Goal: Information Seeking & Learning: Learn about a topic

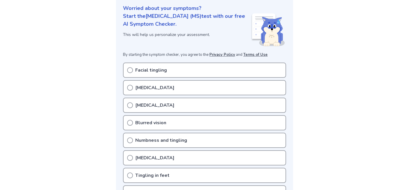
scroll to position [81, 0]
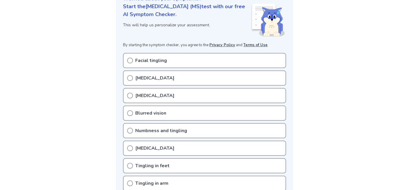
click at [131, 94] on icon at bounding box center [130, 96] width 6 height 6
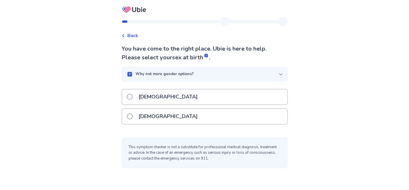
click at [133, 97] on span at bounding box center [130, 97] width 6 height 6
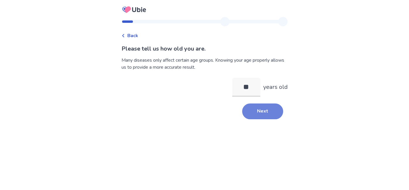
type input "**"
click at [264, 115] on button "Next" at bounding box center [262, 112] width 41 height 16
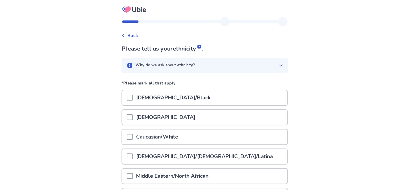
click at [133, 136] on span at bounding box center [130, 137] width 6 height 6
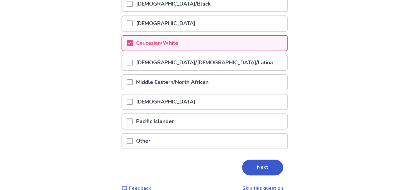
scroll to position [95, 0]
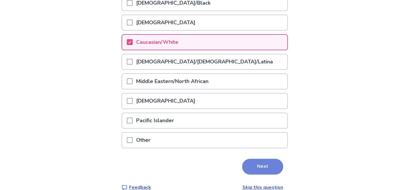
click at [266, 163] on button "Next" at bounding box center [262, 167] width 41 height 16
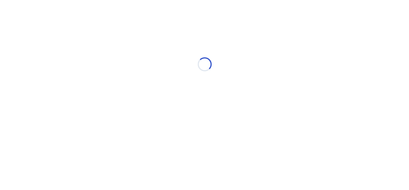
scroll to position [0, 0]
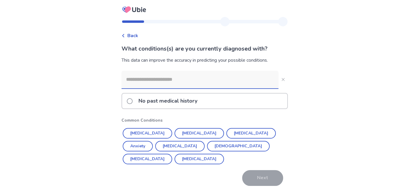
click at [136, 82] on input at bounding box center [200, 80] width 157 height 18
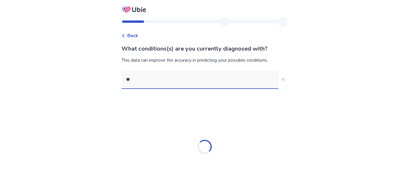
type input "*"
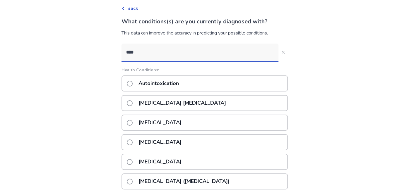
scroll to position [27, 0]
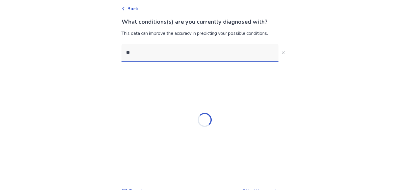
type input "*"
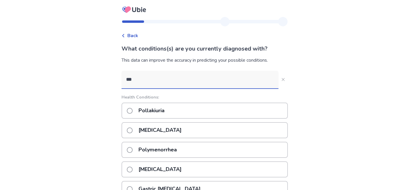
type input "****"
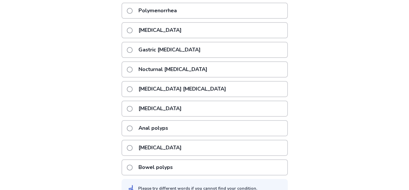
scroll to position [122, 0]
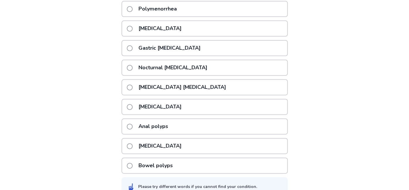
click at [182, 145] on p "Polymyalgia rheumatica" at bounding box center [160, 146] width 50 height 15
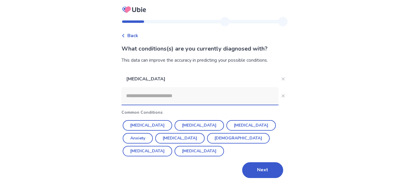
click at [166, 98] on input at bounding box center [200, 96] width 157 height 18
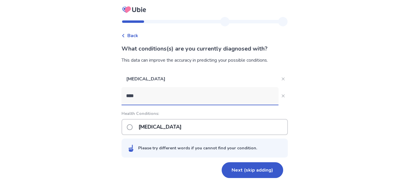
type input "****"
click at [133, 127] on span at bounding box center [130, 127] width 6 height 6
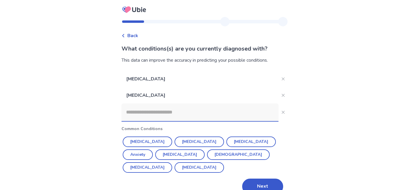
click at [194, 114] on input at bounding box center [200, 113] width 157 height 18
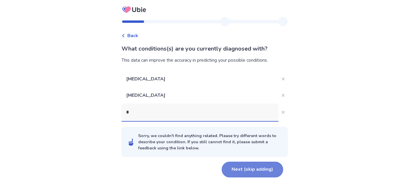
type input "*"
click at [250, 170] on button "Next (skip adding)" at bounding box center [253, 170] width 62 height 16
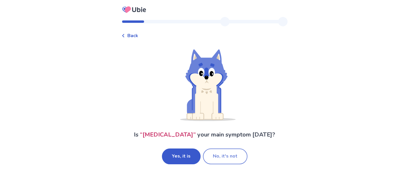
click at [221, 158] on button "No, it's not" at bounding box center [225, 157] width 45 height 16
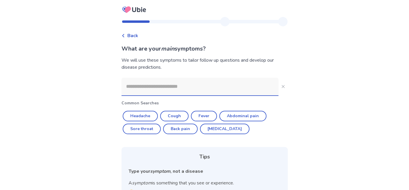
click at [151, 88] on input at bounding box center [200, 87] width 157 height 18
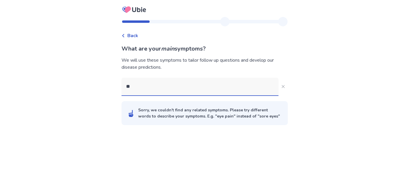
type input "*"
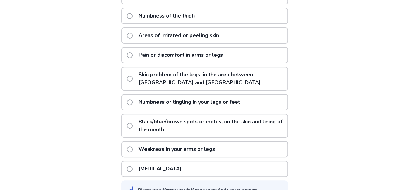
scroll to position [109, 0]
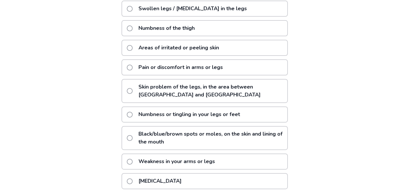
type input "***"
click at [133, 66] on span at bounding box center [130, 68] width 6 height 6
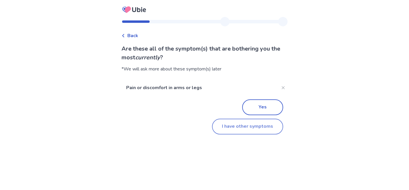
click at [247, 126] on button "I have other symptoms" at bounding box center [247, 127] width 71 height 16
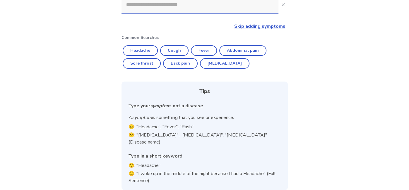
click at [138, 33] on div "Pain or discomfort in arms or legs Skip adding symptoms Common Searches Headach…" at bounding box center [205, 84] width 166 height 211
click at [134, 9] on input at bounding box center [200, 5] width 157 height 18
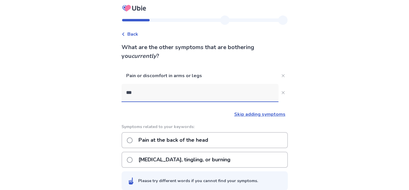
scroll to position [0, 0]
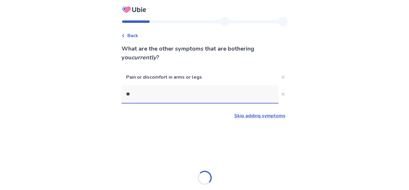
type input "*"
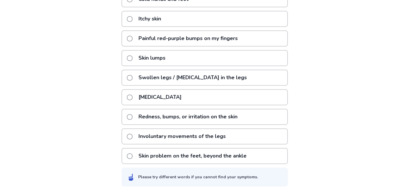
scroll to position [143, 0]
type input "****"
click at [132, 76] on span at bounding box center [130, 78] width 6 height 6
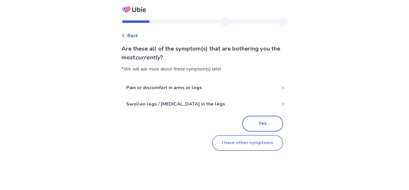
click at [245, 146] on button "I have other symptoms" at bounding box center [247, 143] width 71 height 16
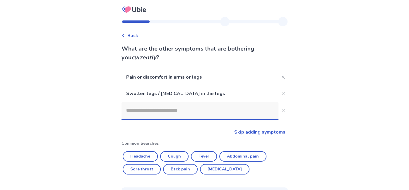
scroll to position [106, 0]
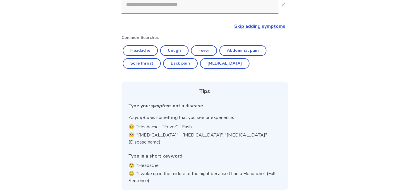
click at [133, 7] on input at bounding box center [200, 5] width 157 height 18
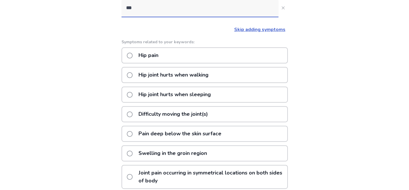
scroll to position [98, 0]
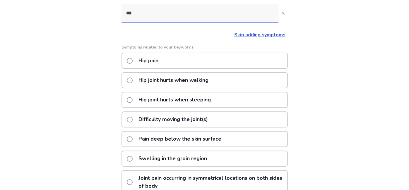
type input "***"
click at [132, 59] on span at bounding box center [130, 61] width 6 height 6
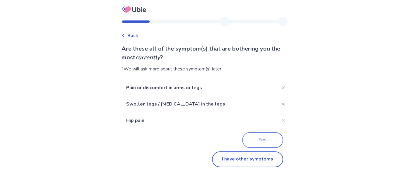
click at [265, 141] on button "Yes" at bounding box center [262, 140] width 41 height 16
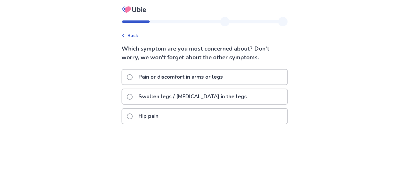
click at [133, 116] on span at bounding box center [130, 117] width 6 height 6
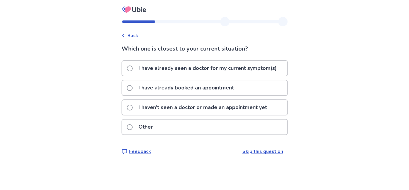
click at [133, 68] on span at bounding box center [130, 69] width 6 height 6
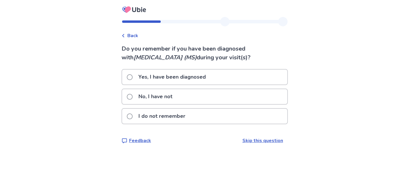
click at [133, 96] on span at bounding box center [130, 97] width 6 height 6
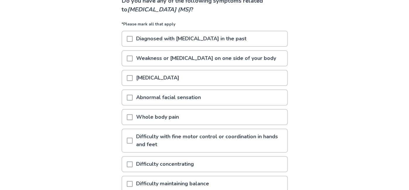
scroll to position [46, 0]
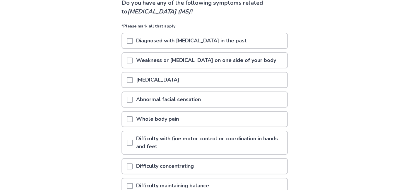
click at [132, 60] on span at bounding box center [130, 61] width 6 height 6
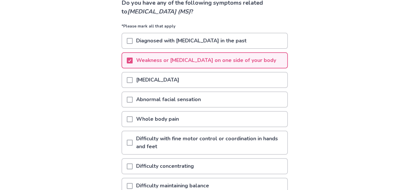
click at [133, 78] on span at bounding box center [130, 80] width 6 height 6
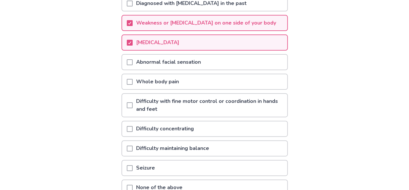
scroll to position [87, 0]
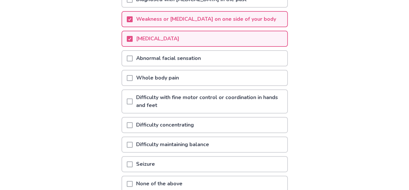
click at [133, 99] on span at bounding box center [130, 102] width 6 height 6
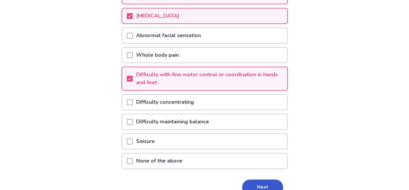
scroll to position [111, 0]
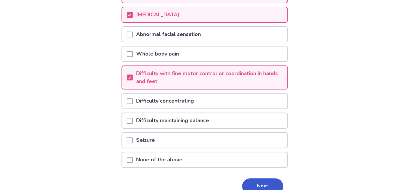
click at [133, 118] on span at bounding box center [130, 121] width 6 height 6
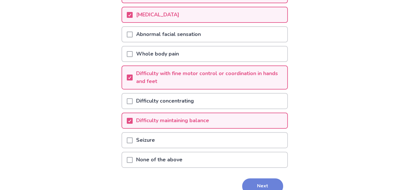
click at [271, 182] on button "Next" at bounding box center [262, 187] width 41 height 16
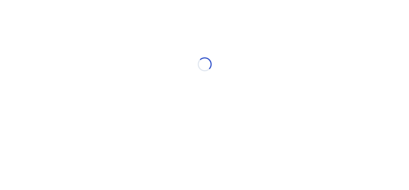
scroll to position [0, 0]
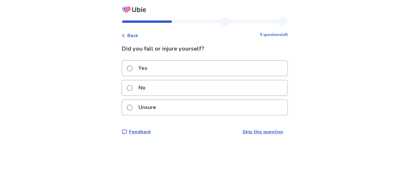
click at [132, 86] on span at bounding box center [130, 88] width 6 height 6
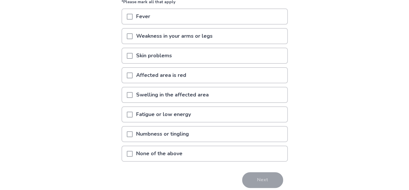
scroll to position [65, 0]
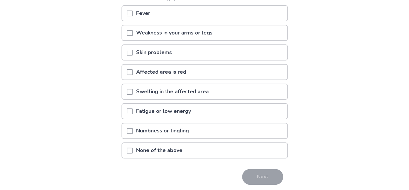
click at [133, 90] on span at bounding box center [130, 92] width 6 height 6
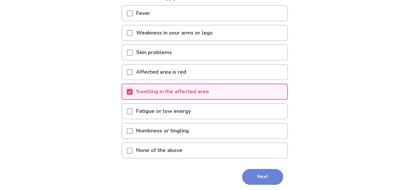
click at [264, 174] on button "Next" at bounding box center [262, 177] width 41 height 16
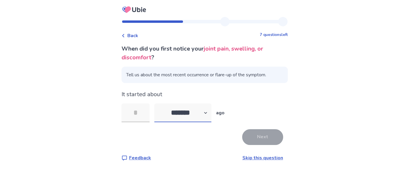
click at [210, 112] on select "******* ****** ******* ******** *******" at bounding box center [182, 113] width 57 height 19
select select "*"
click at [158, 104] on select "******* ****** ******* ******** *******" at bounding box center [182, 113] width 57 height 19
click at [140, 116] on input "tel" at bounding box center [136, 113] width 28 height 19
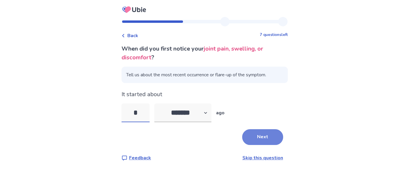
type input "*"
click at [263, 138] on button "Next" at bounding box center [262, 137] width 41 height 16
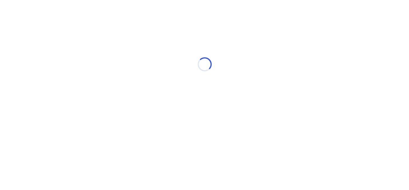
select select "*"
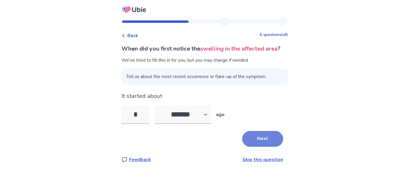
click at [261, 147] on button "Next" at bounding box center [262, 139] width 41 height 16
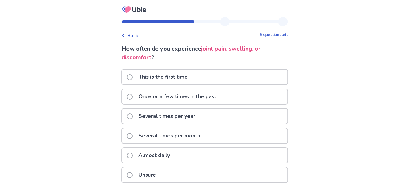
click at [132, 153] on span at bounding box center [130, 156] width 6 height 6
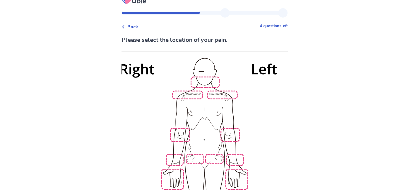
scroll to position [25, 0]
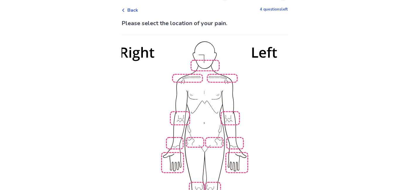
click at [233, 160] on img at bounding box center [204, 147] width 333 height 225
click at [215, 138] on img at bounding box center [204, 147] width 333 height 225
click at [235, 139] on img at bounding box center [204, 147] width 333 height 225
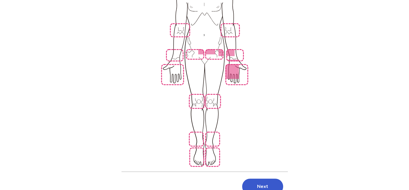
scroll to position [115, 0]
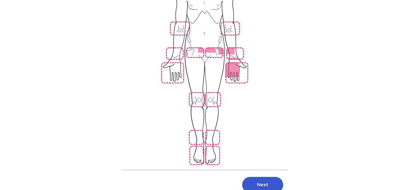
click at [213, 147] on img at bounding box center [204, 57] width 333 height 225
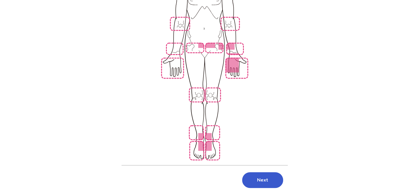
scroll to position [120, 0]
click at [259, 173] on button "Next" at bounding box center [262, 181] width 41 height 16
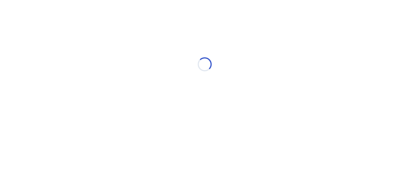
scroll to position [0, 0]
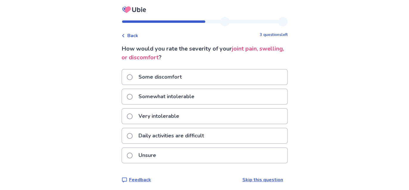
drag, startPoint x: 134, startPoint y: 135, endPoint x: 134, endPoint y: 138, distance: 2.9
click at [133, 135] on span at bounding box center [130, 136] width 6 height 6
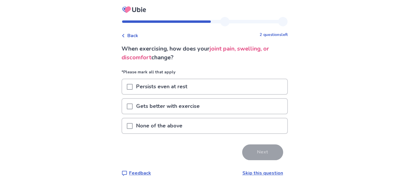
click at [132, 104] on span at bounding box center [130, 107] width 6 height 6
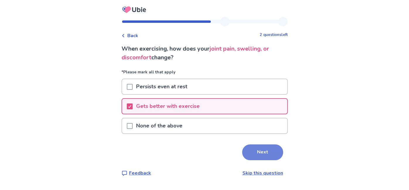
click at [258, 153] on button "Next" at bounding box center [262, 153] width 41 height 16
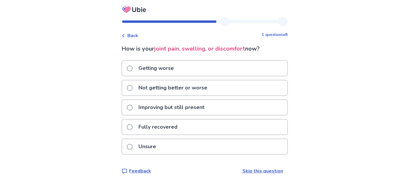
click at [133, 69] on span at bounding box center [130, 69] width 6 height 6
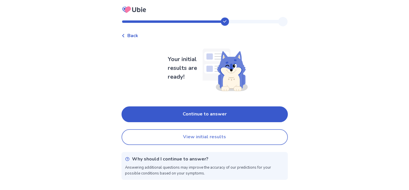
click at [197, 139] on button "View initial results" at bounding box center [205, 137] width 166 height 16
click at [192, 138] on button "View initial results" at bounding box center [205, 137] width 166 height 16
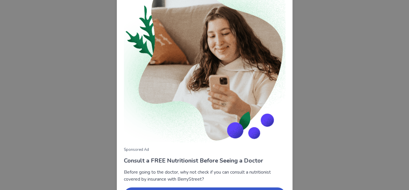
scroll to position [66, 0]
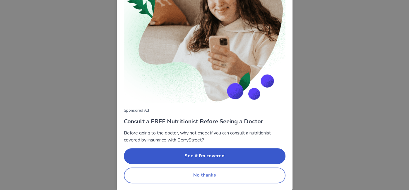
click at [209, 178] on button "No thanks" at bounding box center [205, 176] width 162 height 16
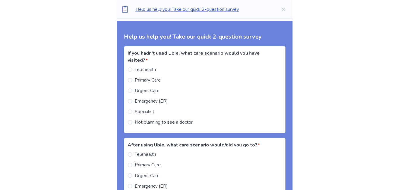
scroll to position [379, 0]
